Goal: Use online tool/utility: Utilize a website feature to perform a specific function

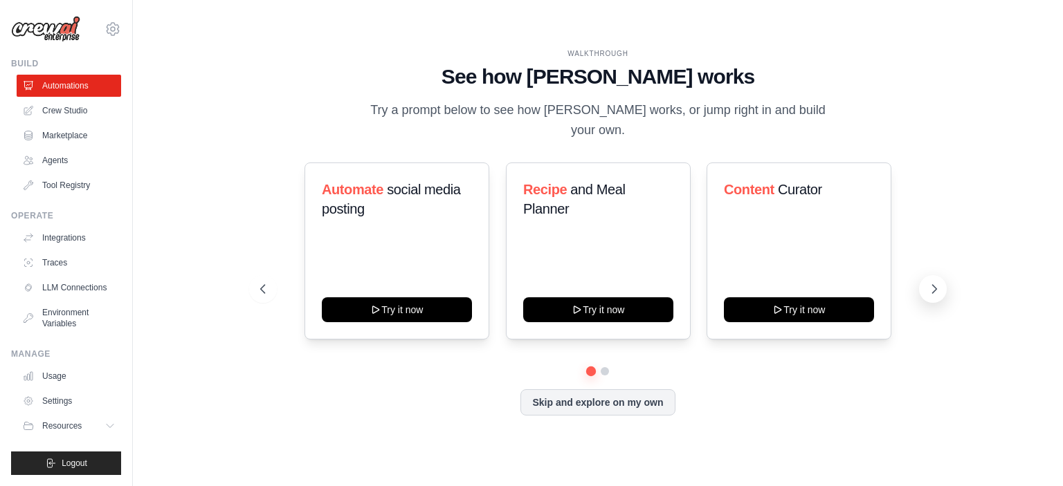
click at [930, 282] on icon at bounding box center [934, 289] width 14 height 14
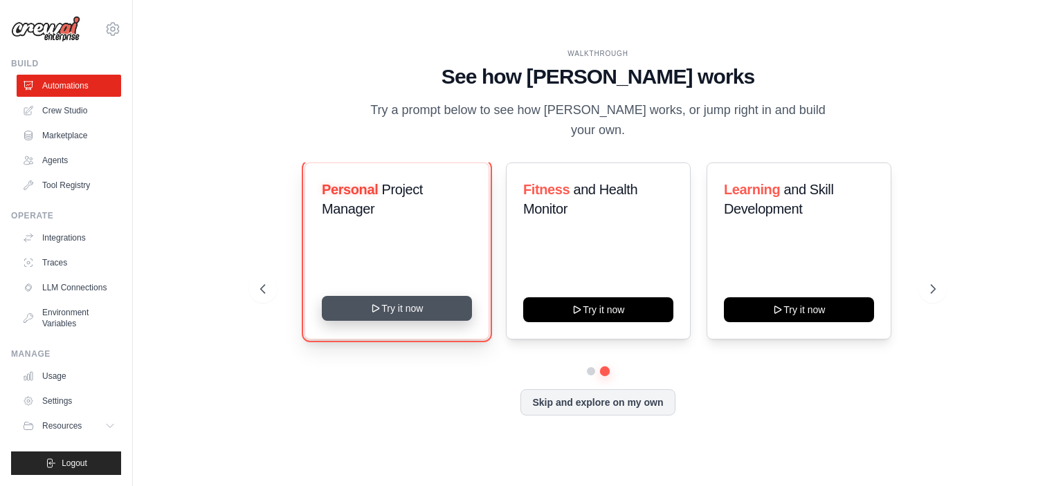
click at [390, 298] on button "Try it now" at bounding box center [397, 308] width 150 height 25
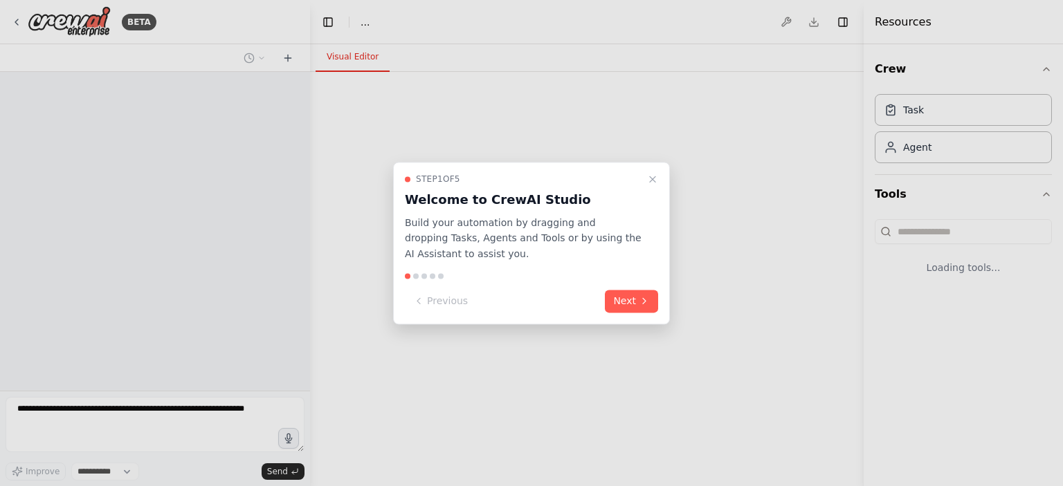
select select "****"
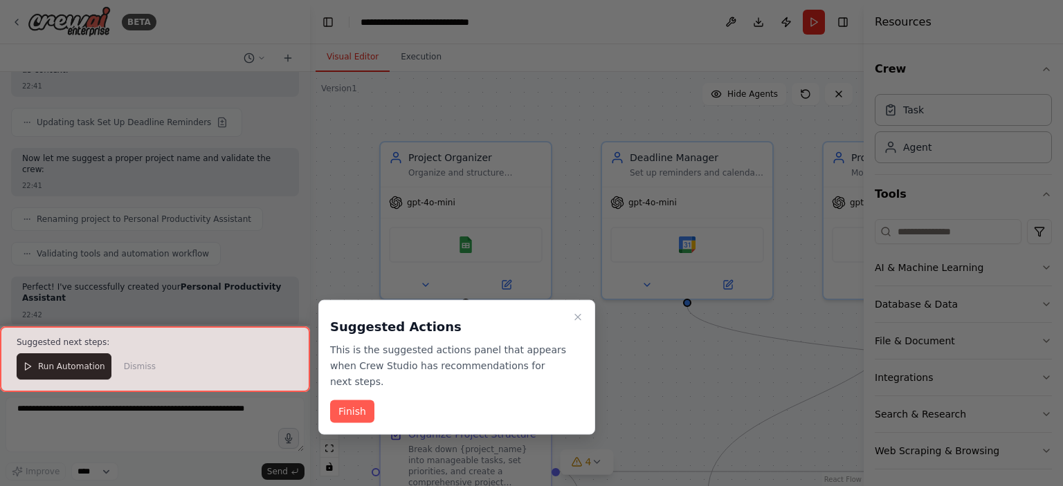
scroll to position [1130, 0]
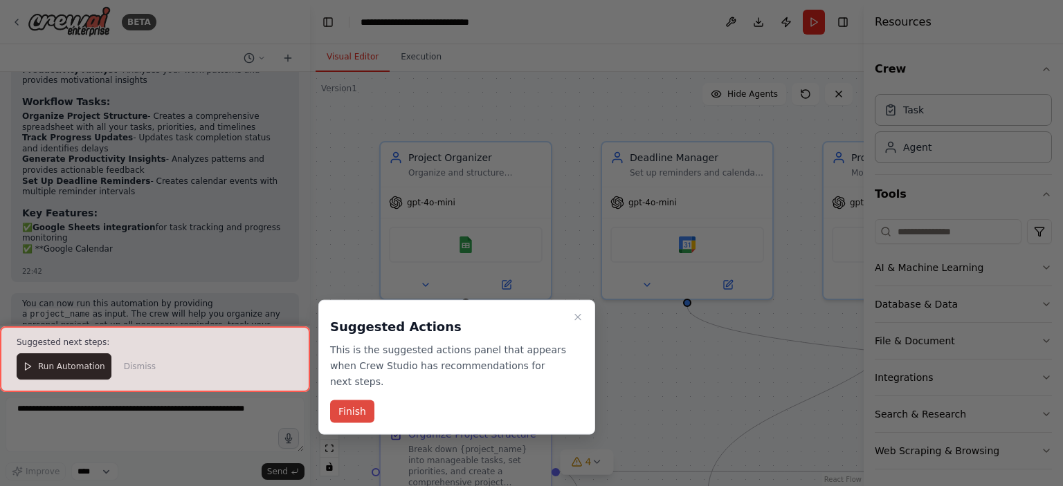
click at [356, 403] on button "Finish" at bounding box center [352, 412] width 44 height 23
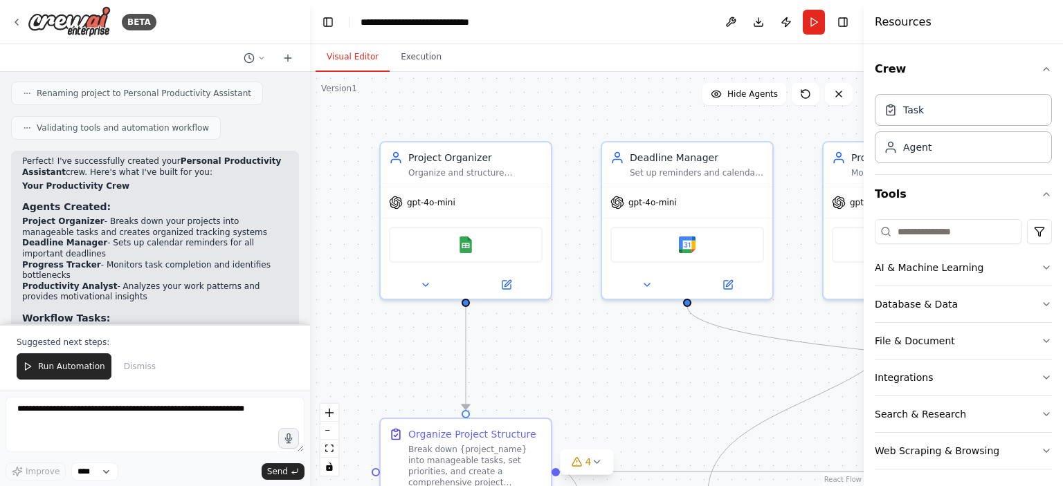
scroll to position [1246, 0]
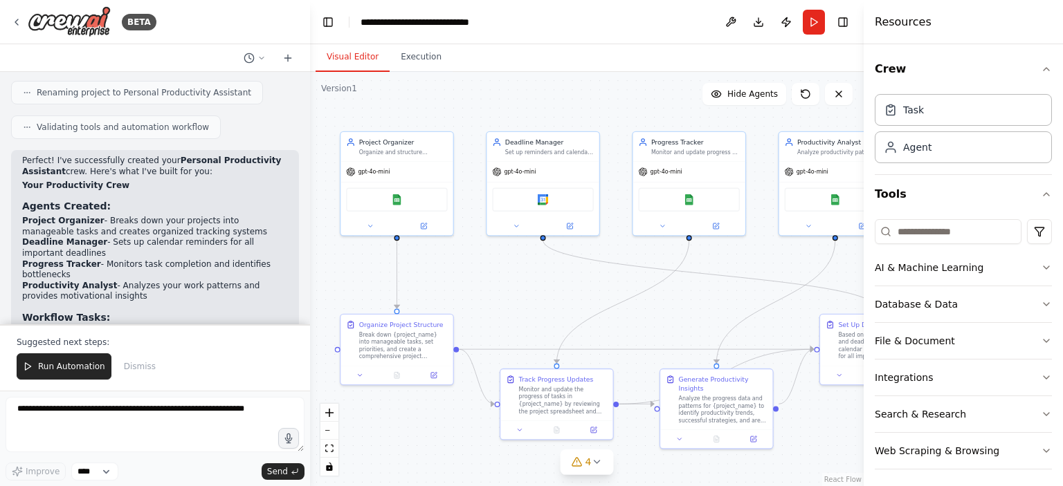
drag, startPoint x: 565, startPoint y: 157, endPoint x: 457, endPoint y: 98, distance: 122.3
click at [457, 98] on div ".deletable-edge-delete-btn { width: 20px; height: 20px; border: 0px solid #ffff…" at bounding box center [587, 279] width 554 height 415
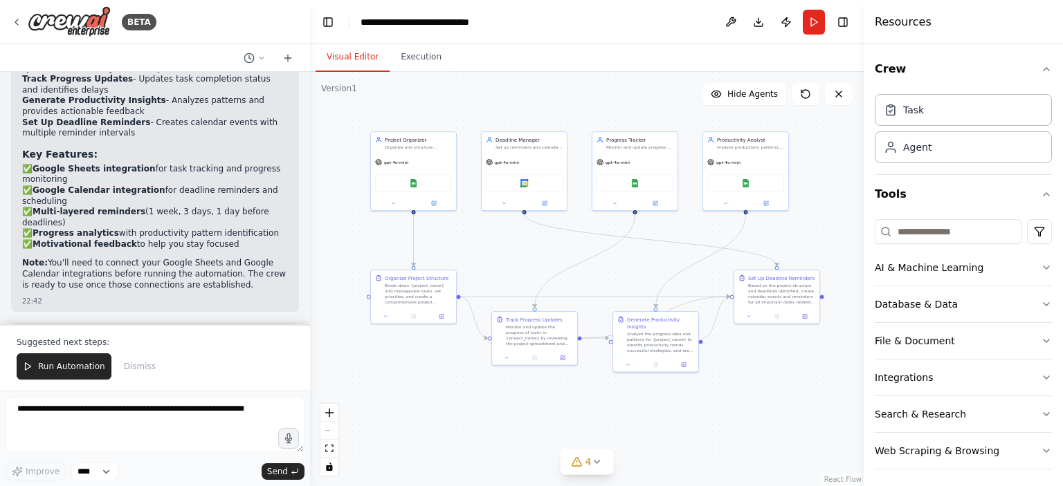
scroll to position [1522, 0]
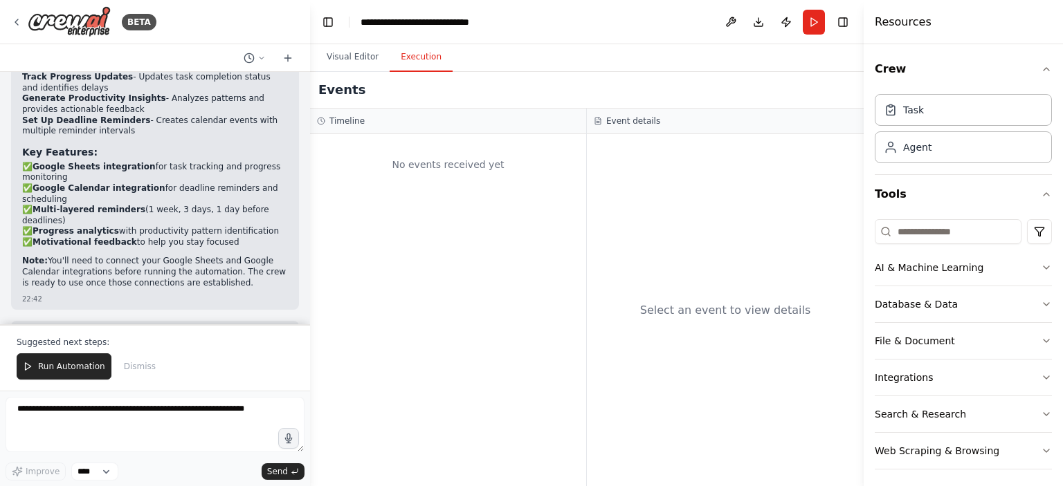
click at [420, 58] on button "Execution" at bounding box center [421, 57] width 63 height 29
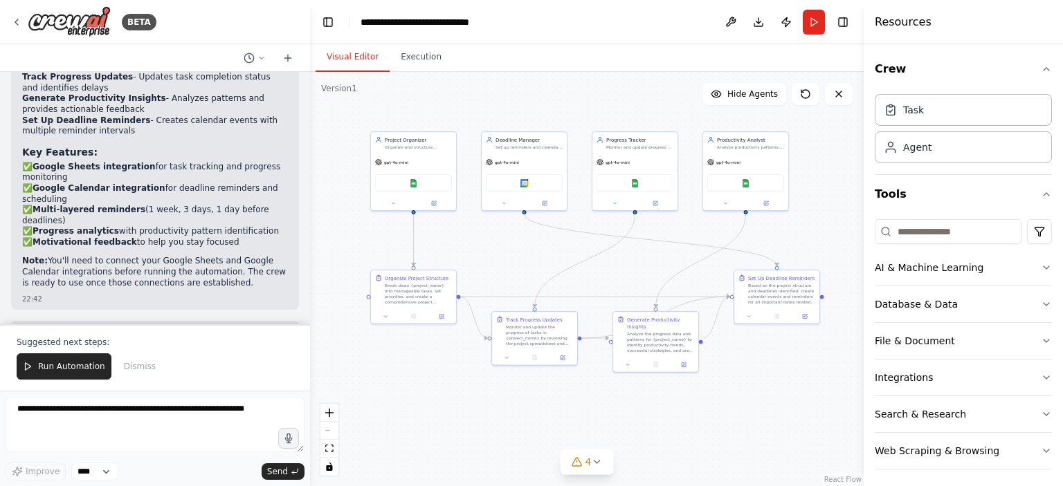
click at [346, 57] on button "Visual Editor" at bounding box center [353, 57] width 74 height 29
click at [589, 464] on span "4" at bounding box center [588, 462] width 6 height 14
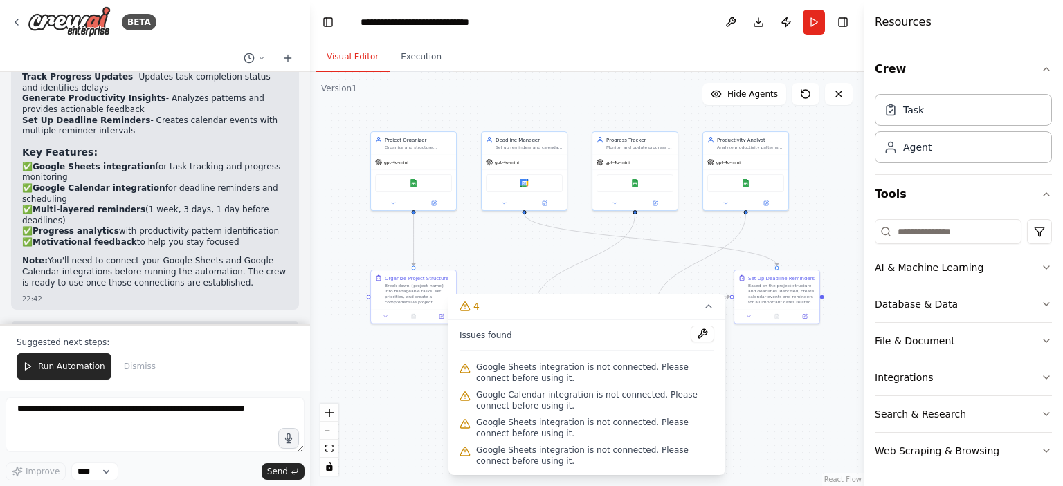
click at [739, 373] on div ".deletable-edge-delete-btn { width: 20px; height: 20px; border: 0px solid #ffff…" at bounding box center [587, 279] width 554 height 415
click at [706, 304] on icon at bounding box center [708, 306] width 11 height 11
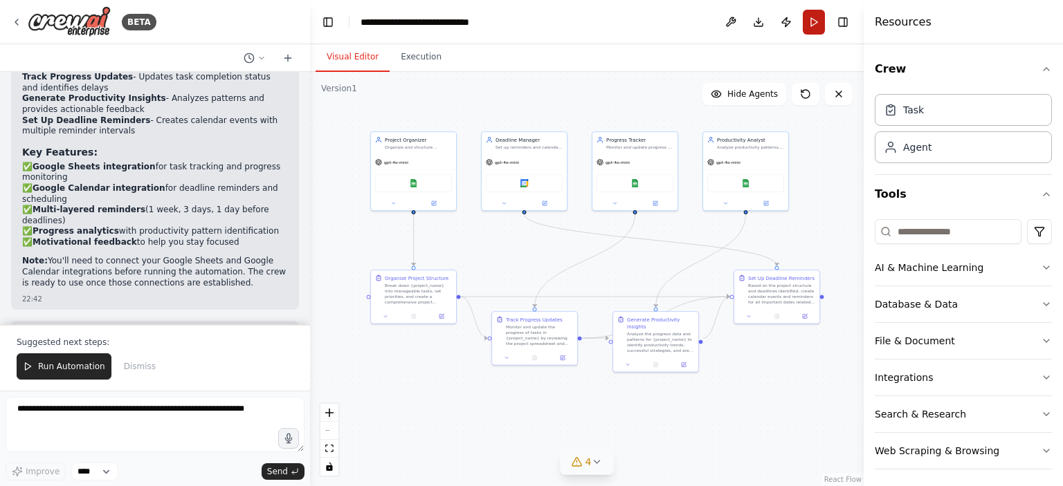
click at [811, 21] on button "Run" at bounding box center [814, 22] width 22 height 25
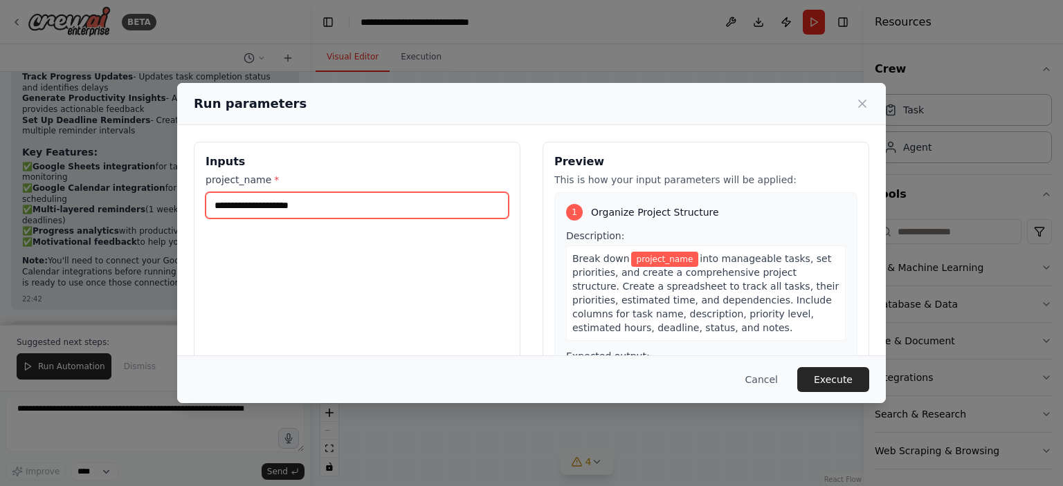
click at [302, 203] on input "project_name *" at bounding box center [357, 205] width 303 height 26
type input "*******"
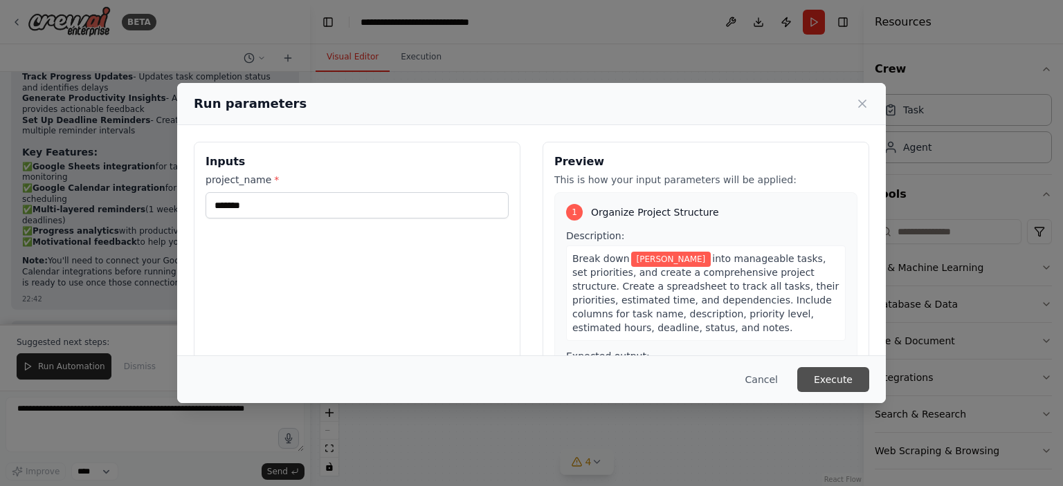
click at [821, 379] on button "Execute" at bounding box center [833, 379] width 72 height 25
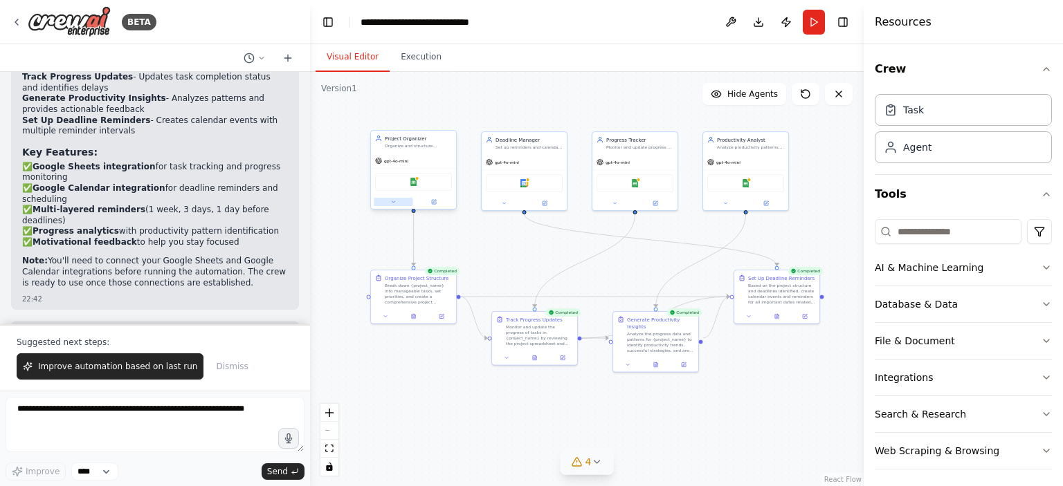
click at [393, 201] on icon at bounding box center [393, 202] width 6 height 6
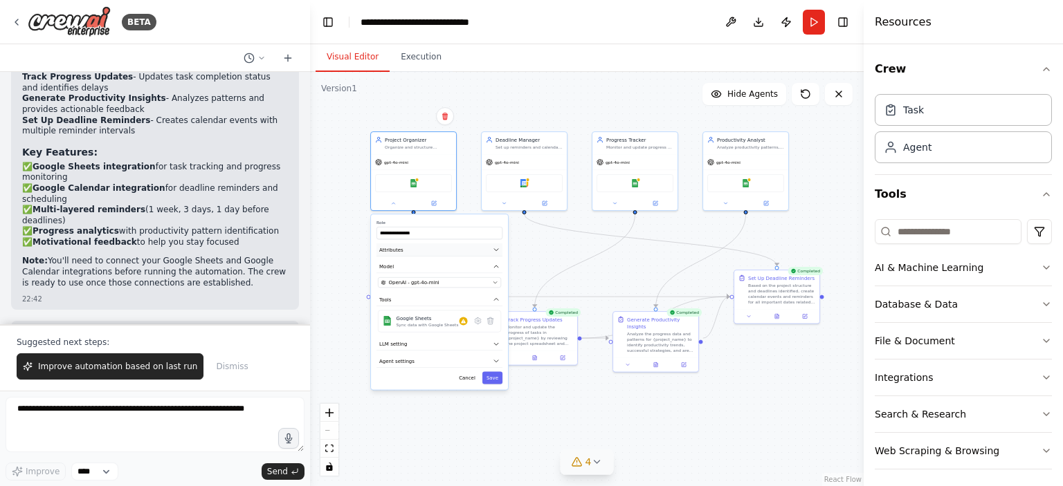
click at [437, 252] on button "Attributes" at bounding box center [439, 250] width 126 height 13
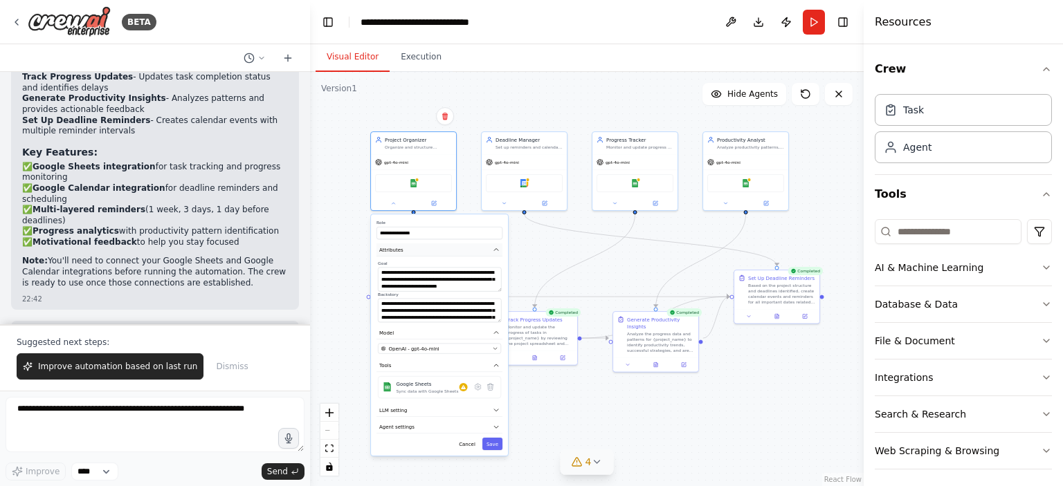
click at [437, 252] on button "Attributes" at bounding box center [439, 250] width 126 height 13
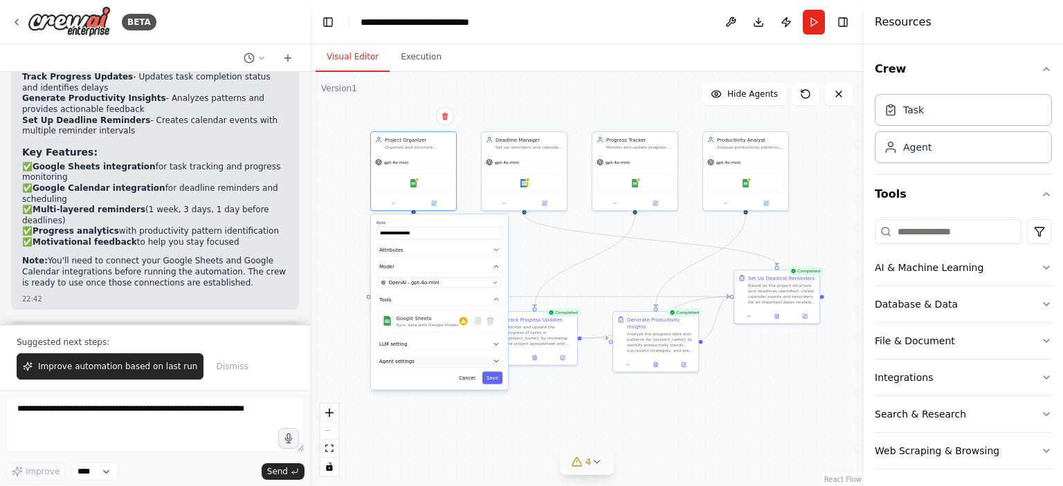
click at [418, 360] on button "Agent settings" at bounding box center [439, 361] width 126 height 13
click at [418, 359] on button "Agent settings" at bounding box center [439, 361] width 126 height 13
click at [409, 343] on button "LLM setting" at bounding box center [439, 344] width 126 height 13
click at [489, 385] on div "**********" at bounding box center [439, 303] width 137 height 176
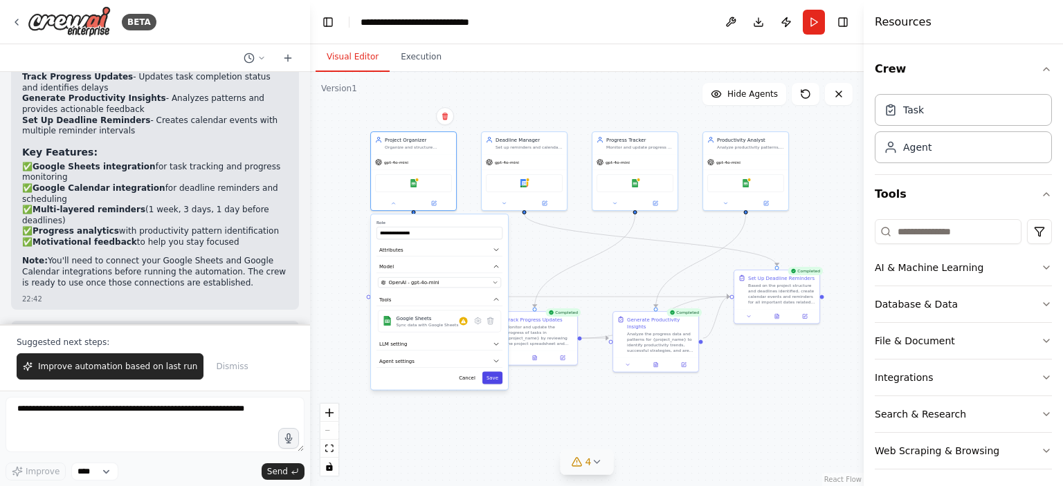
click at [491, 378] on button "Save" at bounding box center [492, 378] width 20 height 12
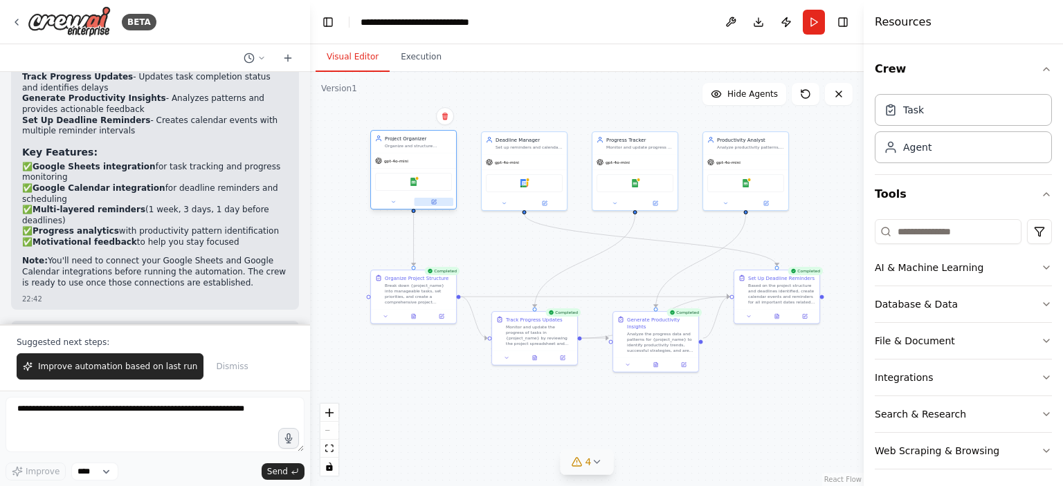
click at [434, 202] on icon at bounding box center [434, 202] width 4 height 4
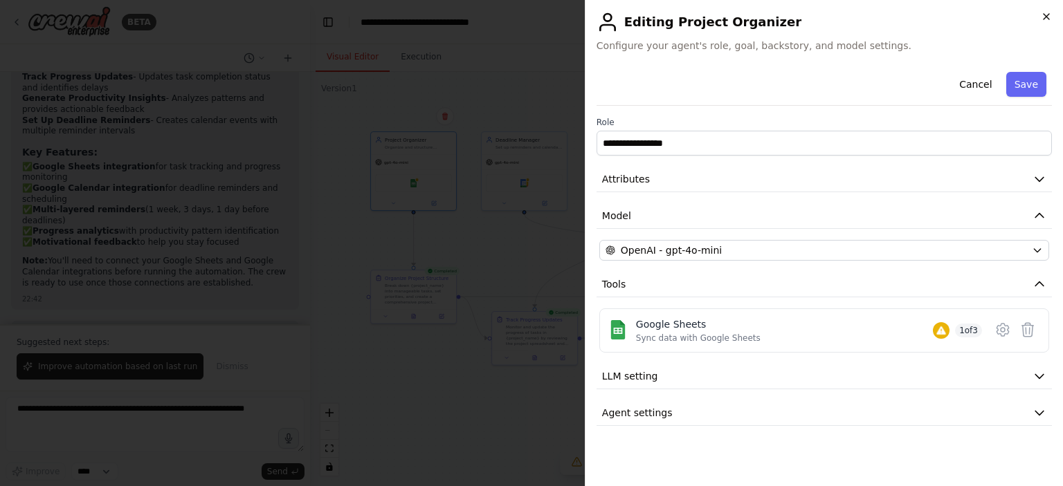
click at [1049, 18] on icon "button" at bounding box center [1046, 16] width 11 height 11
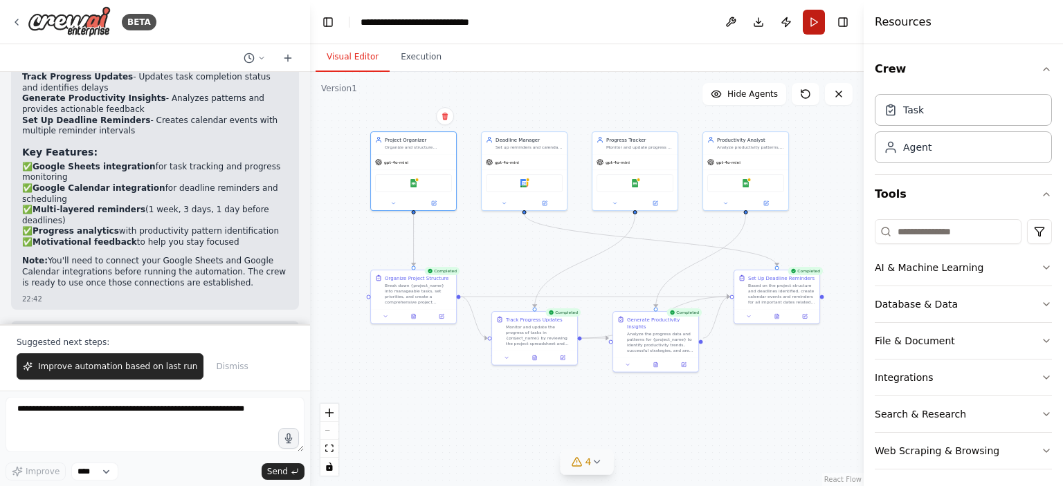
click at [808, 24] on button "Run" at bounding box center [814, 22] width 22 height 25
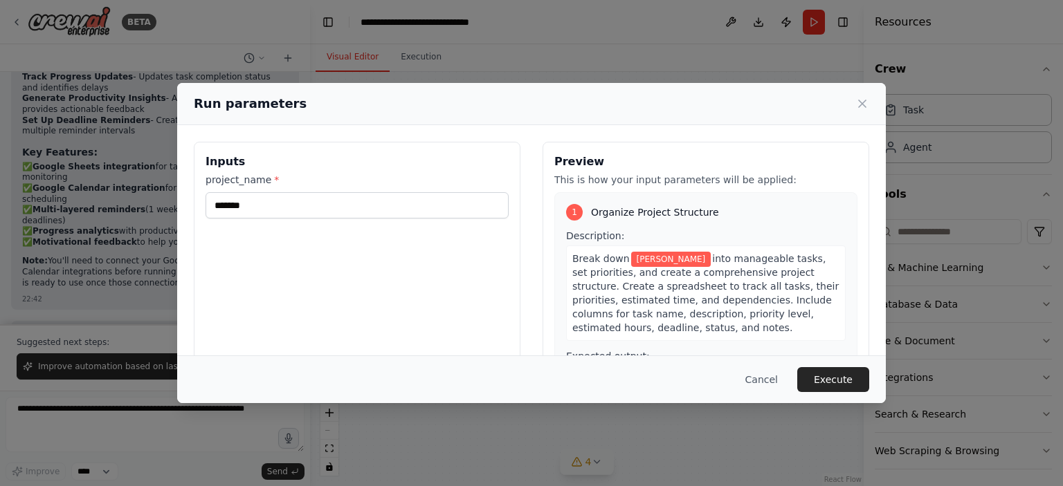
click at [848, 370] on button "Execute" at bounding box center [833, 379] width 72 height 25
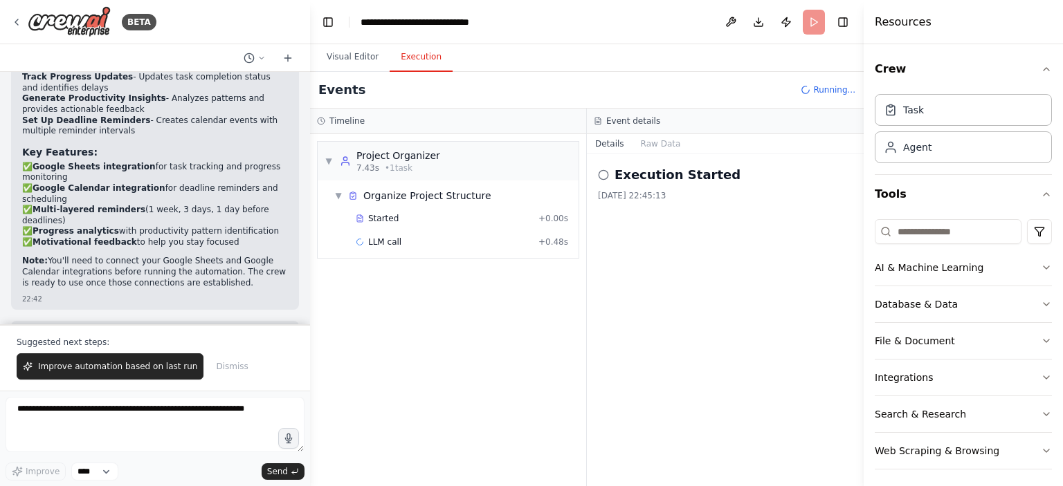
click at [406, 56] on button "Execution" at bounding box center [421, 57] width 63 height 29
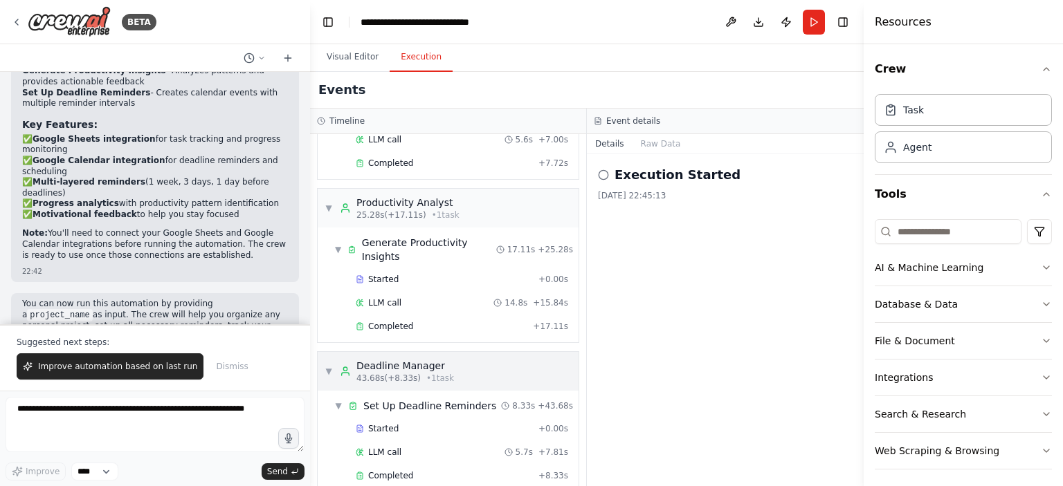
scroll to position [255, 0]
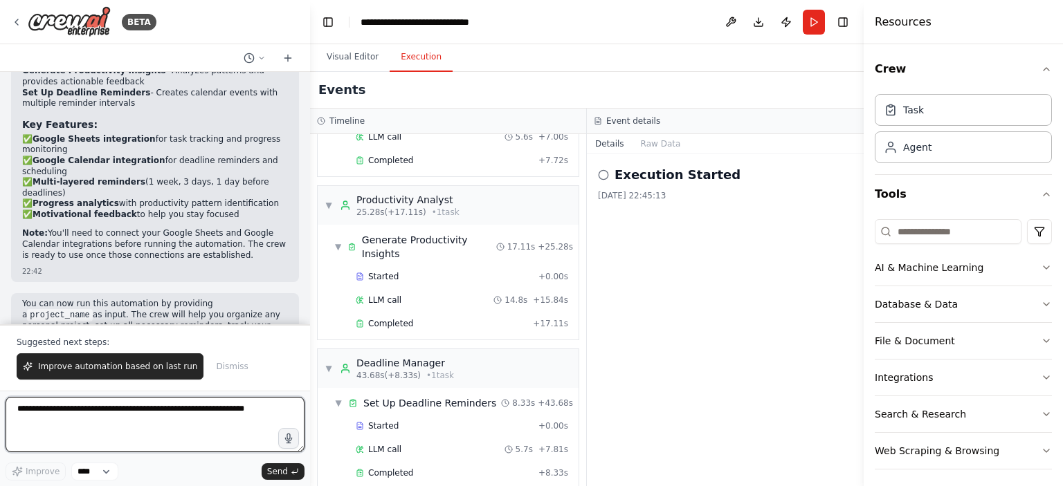
click at [62, 422] on textarea at bounding box center [155, 424] width 299 height 55
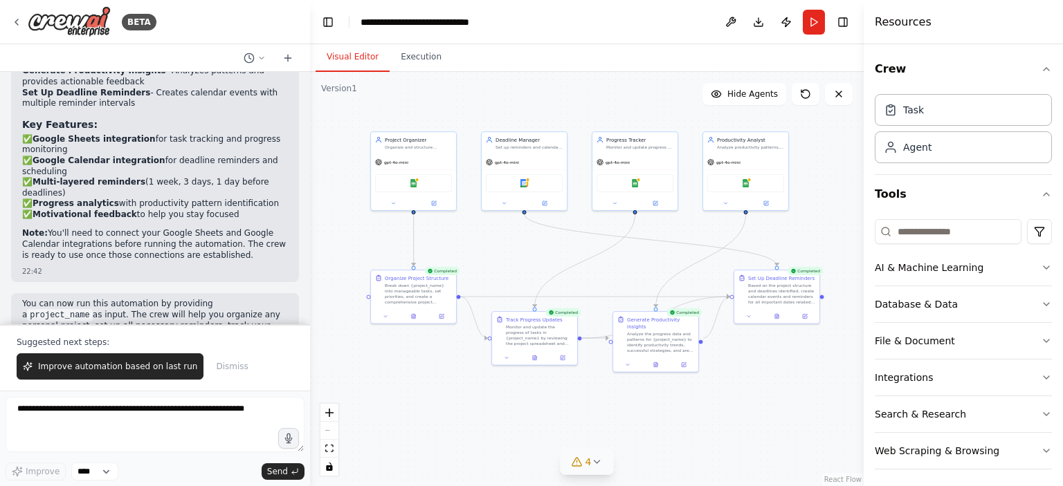
click at [358, 52] on button "Visual Editor" at bounding box center [353, 57] width 74 height 29
click at [754, 26] on button "Download" at bounding box center [758, 22] width 22 height 25
click at [841, 89] on icon at bounding box center [838, 94] width 11 height 11
click at [809, 96] on icon at bounding box center [805, 94] width 8 height 8
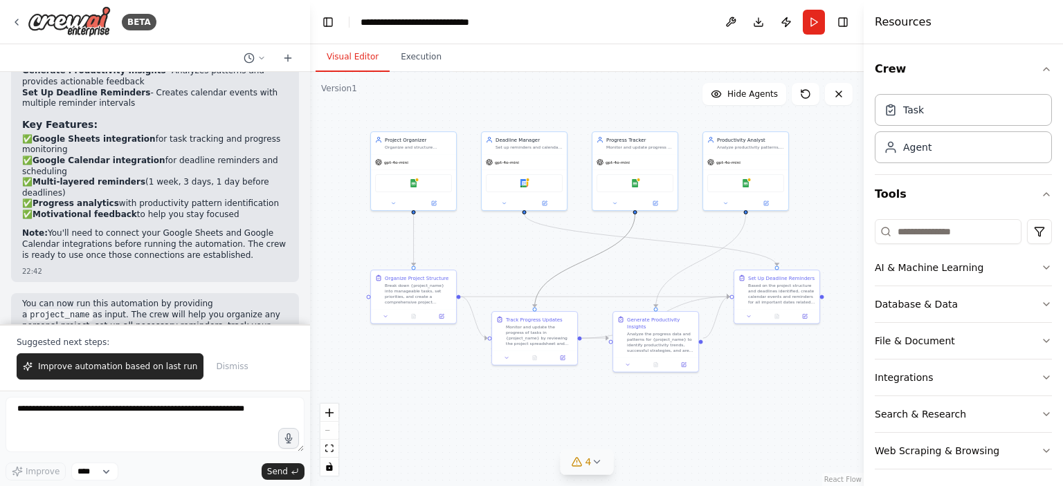
drag, startPoint x: 549, startPoint y: 277, endPoint x: 523, endPoint y: 255, distance: 33.9
click at [523, 255] on div ".deletable-edge-delete-btn { width: 20px; height: 20px; border: 0px solid #ffff…" at bounding box center [587, 279] width 554 height 415
click at [620, 182] on div "Google Sheets" at bounding box center [635, 182] width 77 height 18
click at [526, 250] on div ".deletable-edge-delete-btn { width: 20px; height: 20px; border: 0px solid #ffff…" at bounding box center [587, 279] width 554 height 415
click at [548, 201] on button at bounding box center [544, 202] width 39 height 8
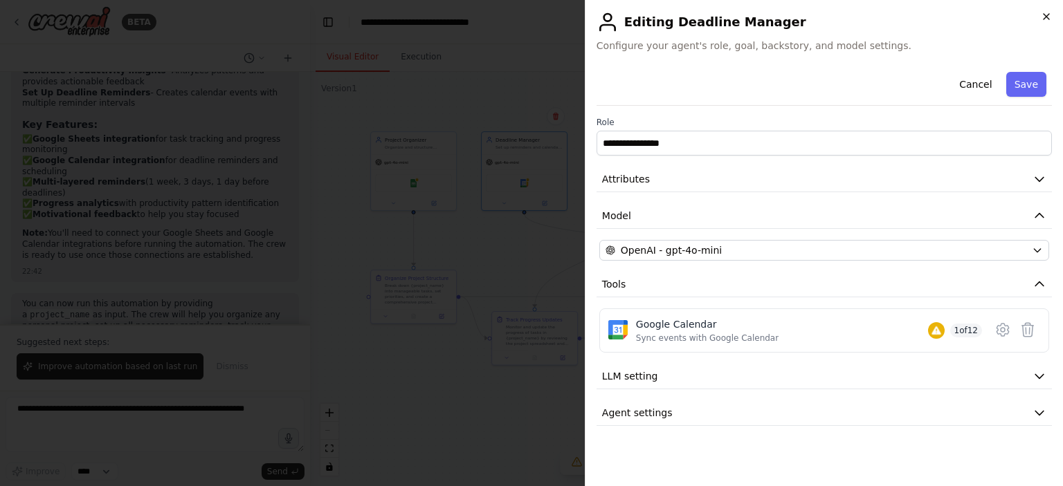
click at [1046, 15] on icon "button" at bounding box center [1046, 16] width 11 height 11
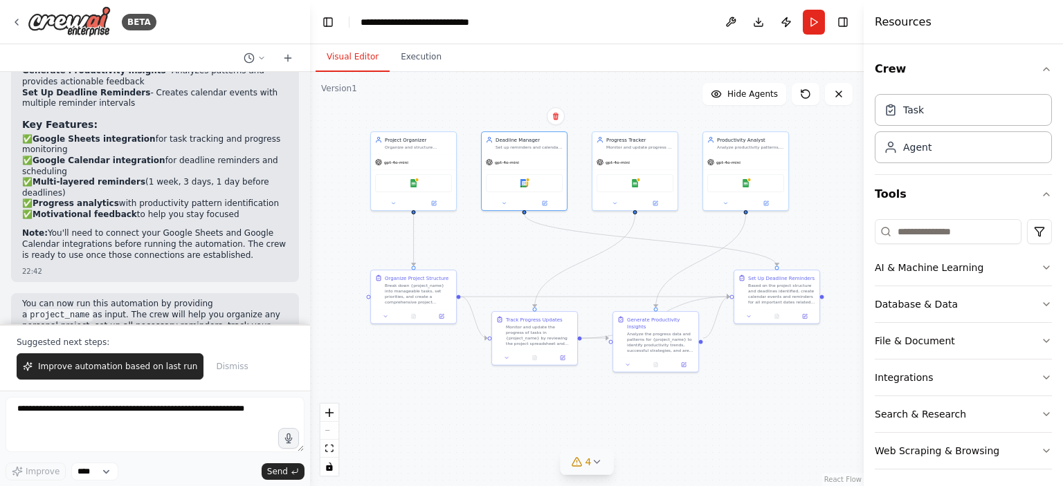
click at [498, 255] on div ".deletable-edge-delete-btn { width: 20px; height: 20px; border: 0px solid #ffff…" at bounding box center [587, 279] width 554 height 415
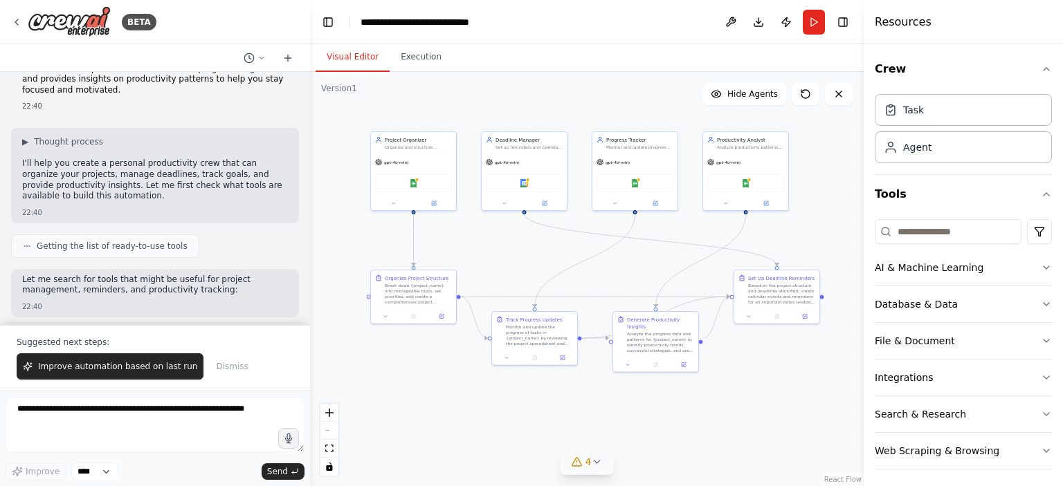
scroll to position [0, 0]
